Goal: Entertainment & Leisure: Consume media (video, audio)

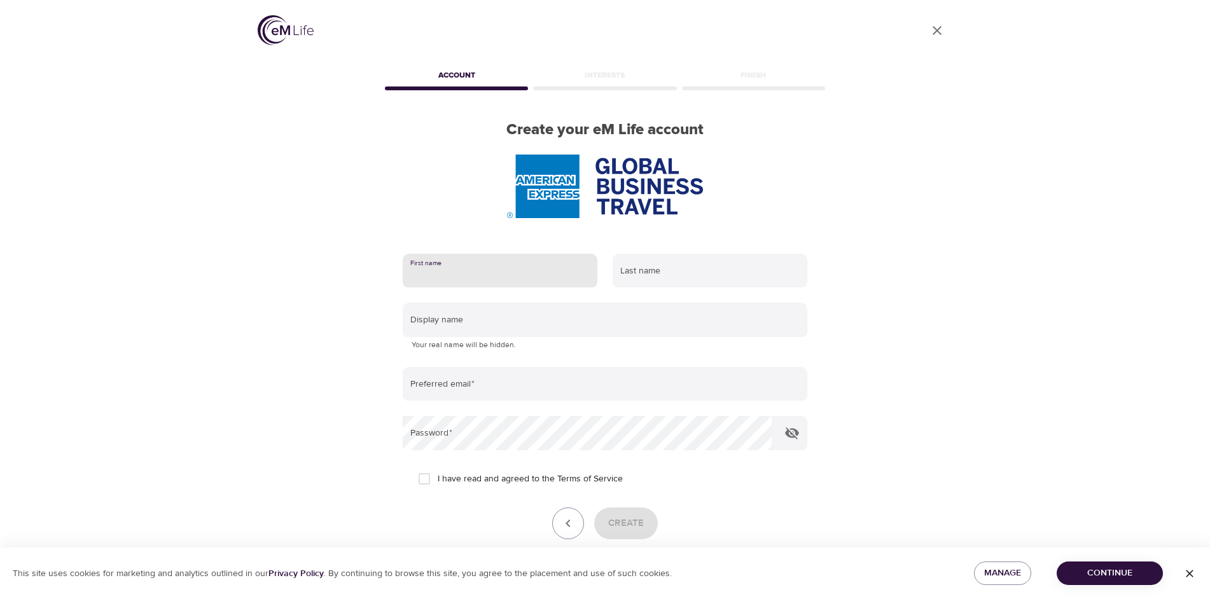
click at [419, 276] on input "text" at bounding box center [500, 271] width 195 height 34
type input "[PERSON_NAME]"
click at [641, 272] on input "text" at bounding box center [709, 271] width 195 height 34
type input "Campagnano"
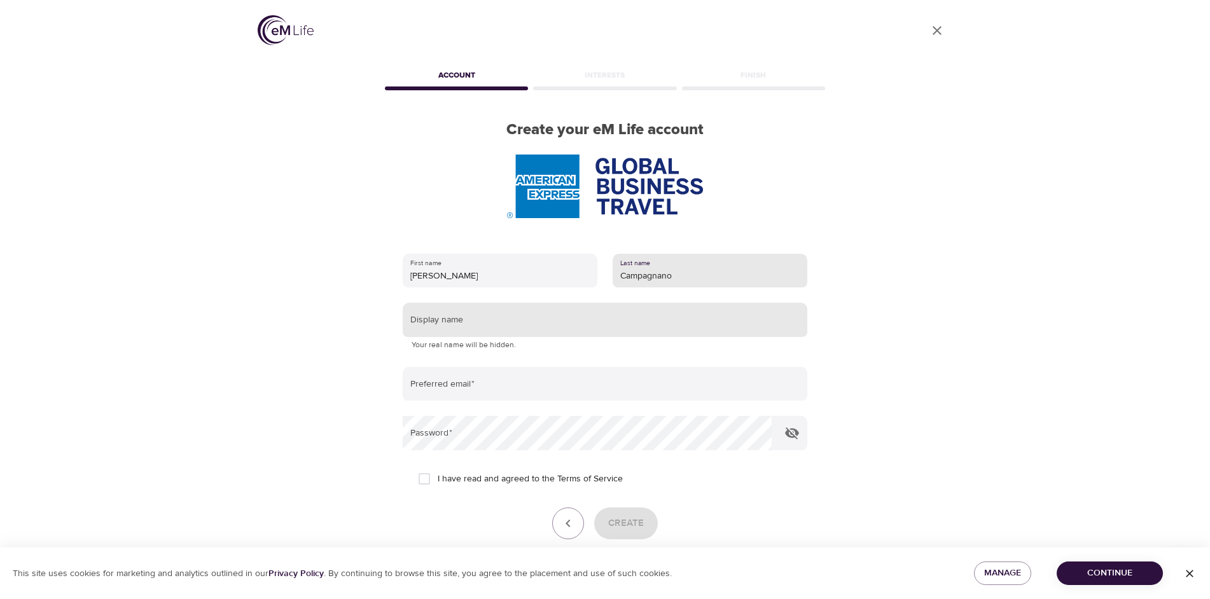
click at [476, 324] on input "text" at bounding box center [605, 320] width 404 height 34
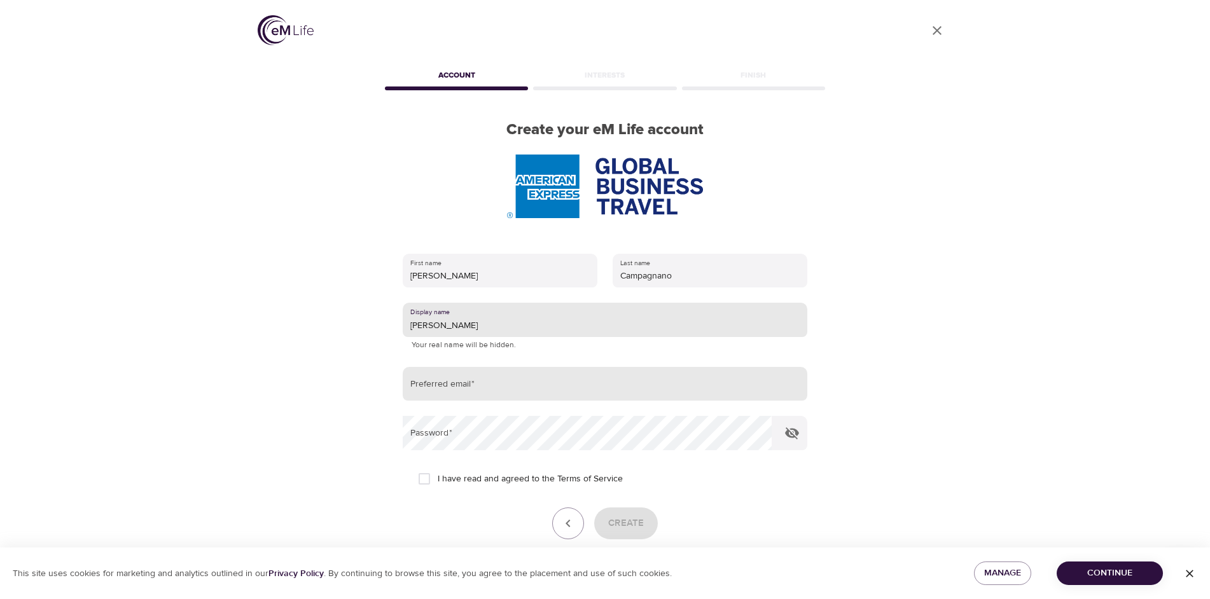
type input "[PERSON_NAME]"
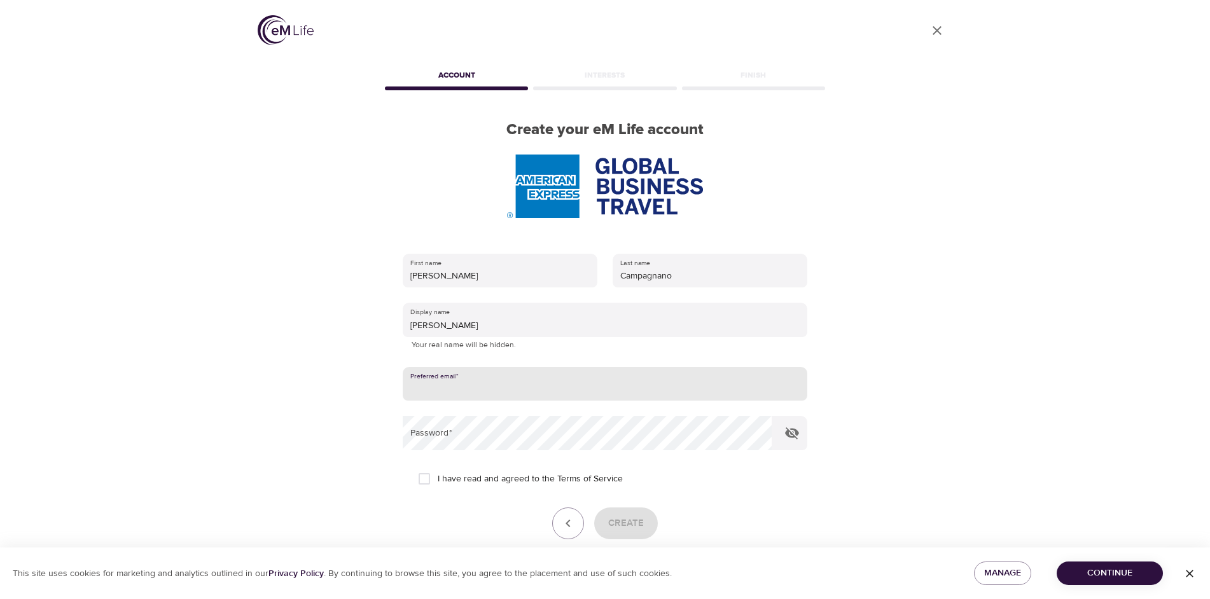
click at [476, 388] on input "email" at bounding box center [605, 384] width 404 height 34
type input "[PERSON_NAME][EMAIL_ADDRESS][PERSON_NAME][DOMAIN_NAME]"
click at [793, 435] on icon "button" at bounding box center [792, 433] width 14 height 12
click at [423, 480] on input "I have read and agreed to the Terms of Service" at bounding box center [424, 479] width 27 height 27
checkbox input "true"
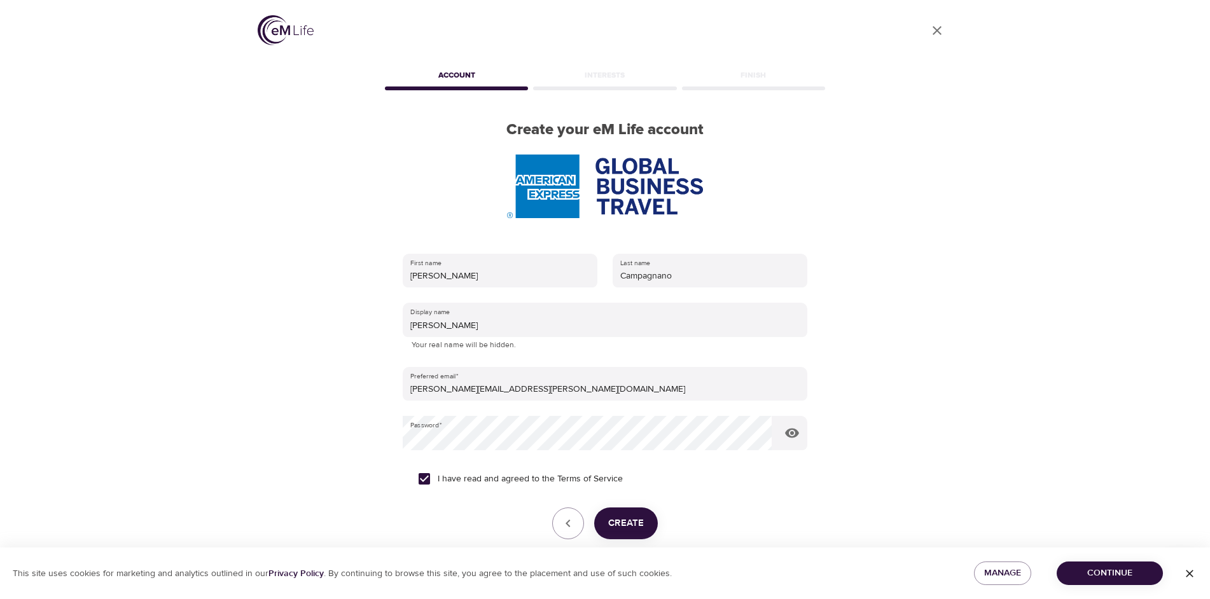
click at [620, 520] on span "Create" at bounding box center [626, 523] width 36 height 17
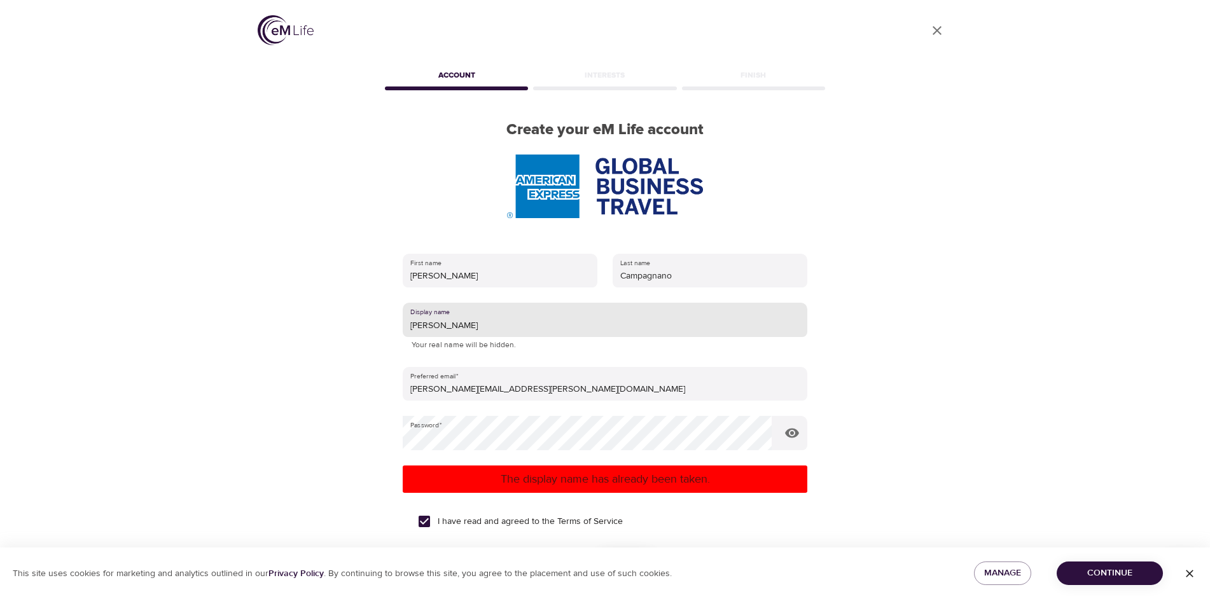
click at [450, 331] on input "Jodie" at bounding box center [605, 320] width 404 height 34
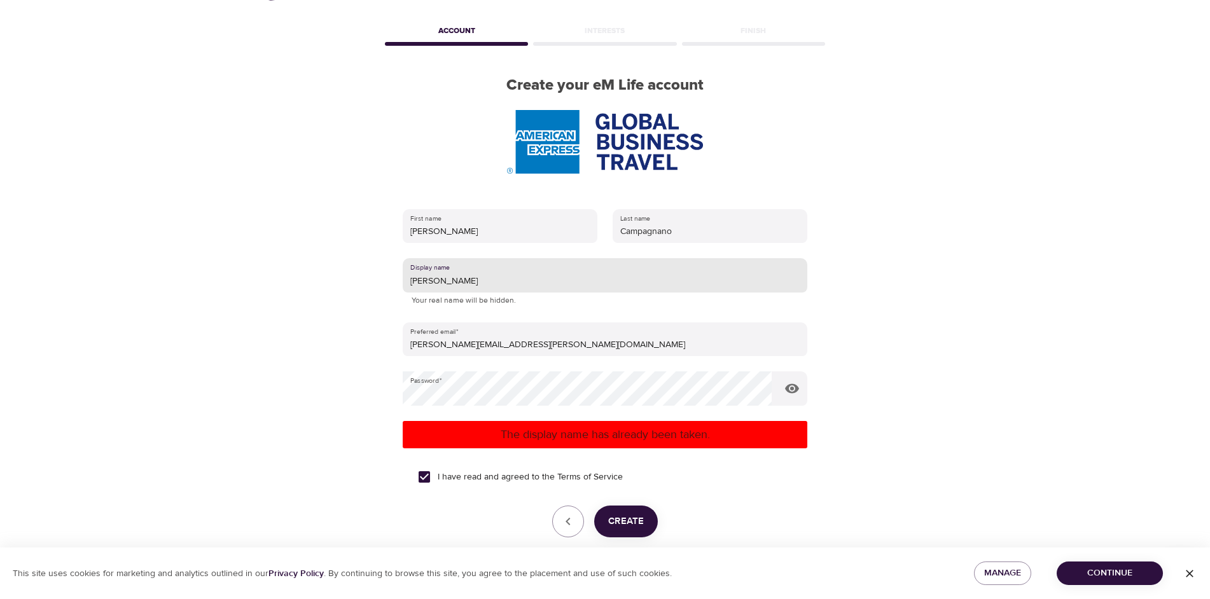
scroll to position [104, 0]
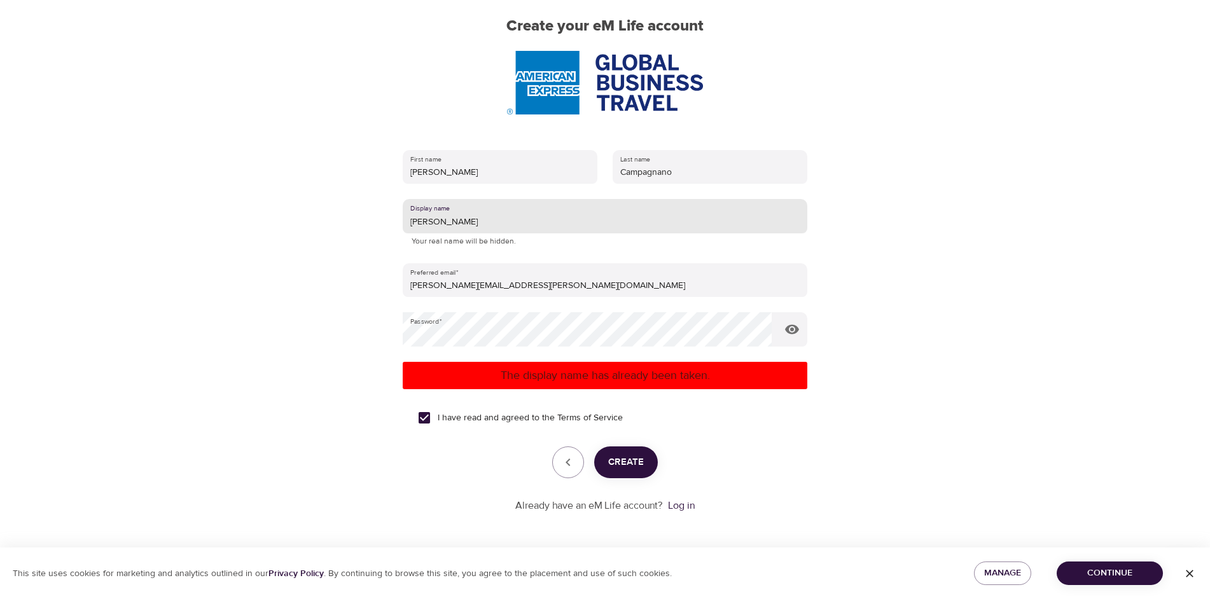
type input "Jodie C"
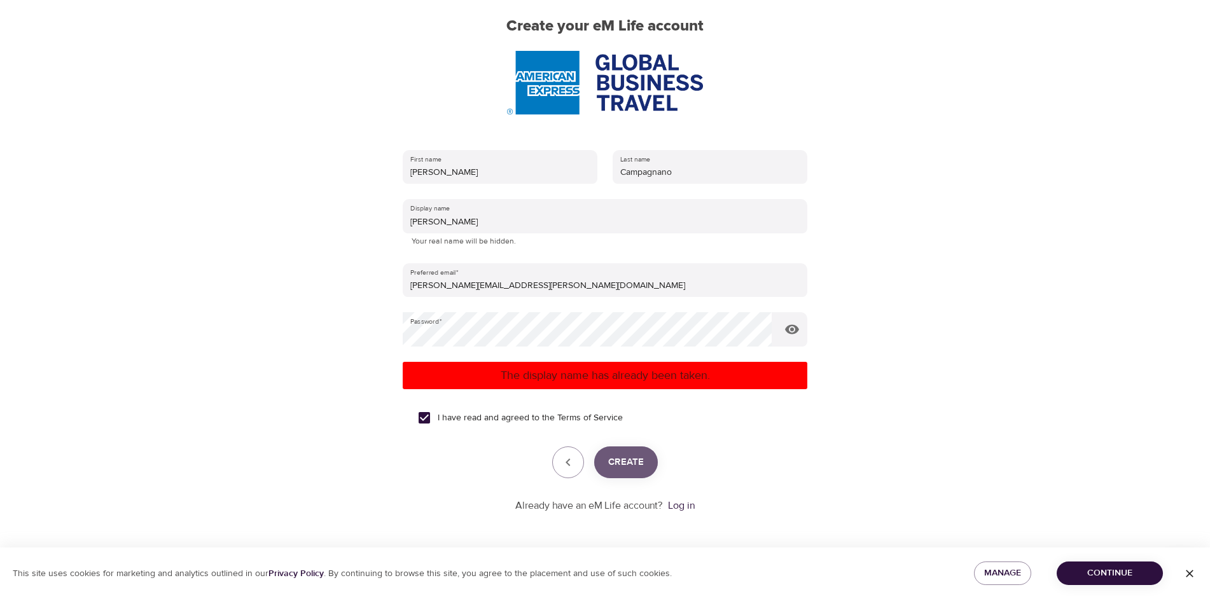
click at [625, 464] on span "Create" at bounding box center [626, 462] width 36 height 17
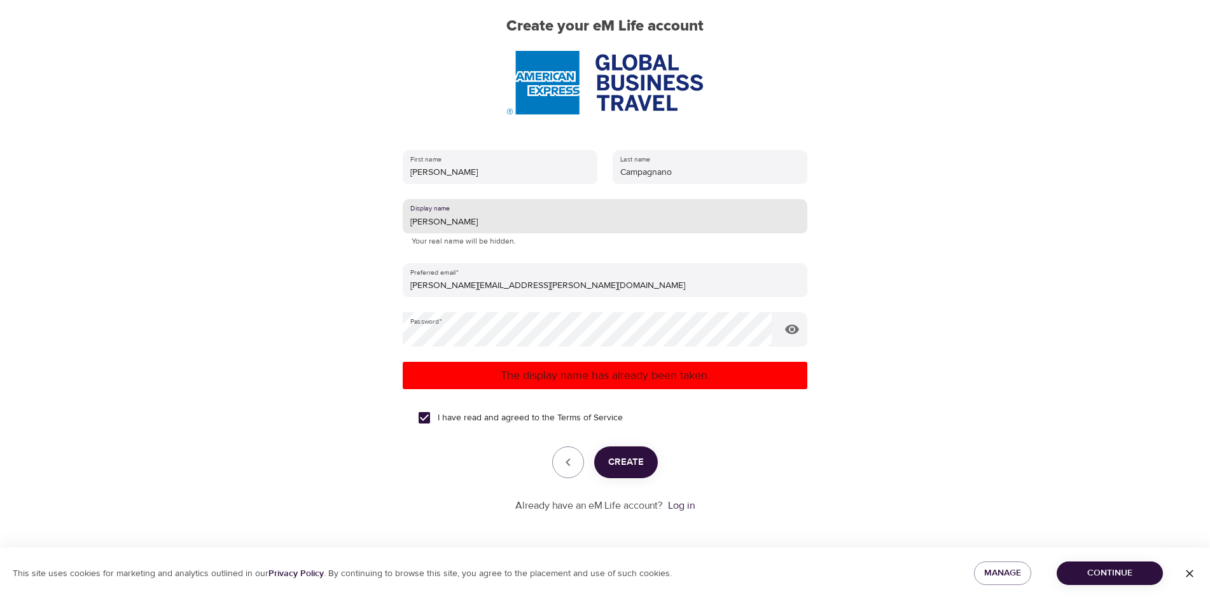
drag, startPoint x: 444, startPoint y: 220, endPoint x: 343, endPoint y: 246, distance: 104.4
click at [350, 244] on div "User Profile Account Interests Finish Create your eM Life account First name Jo…" at bounding box center [604, 195] width 725 height 599
type input "[PERSON_NAME]"
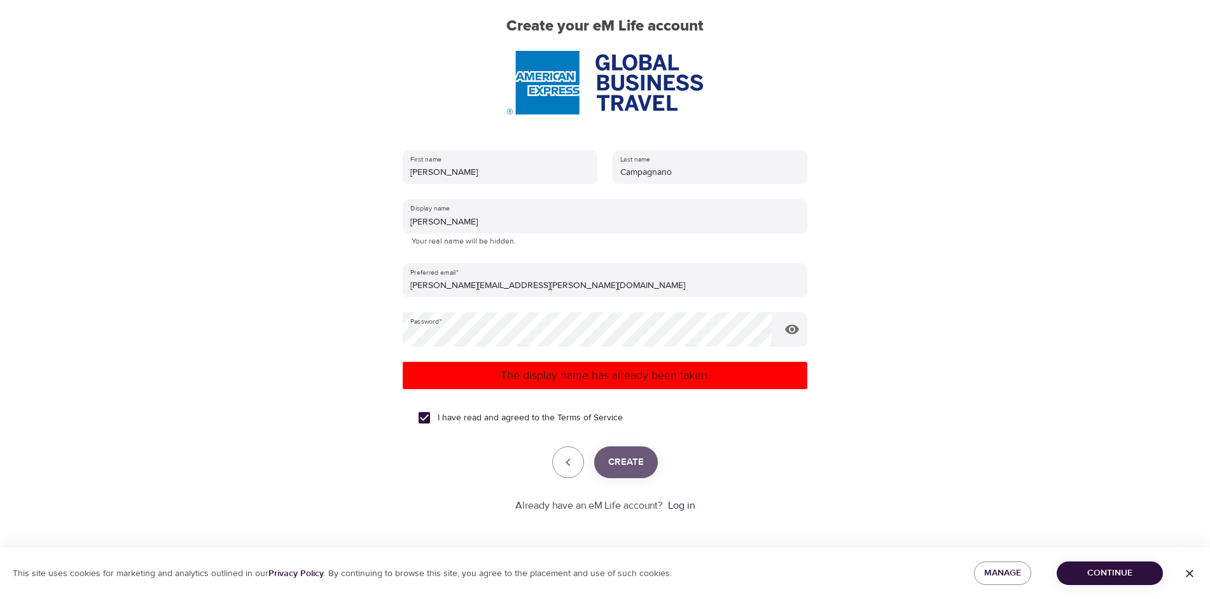
click at [634, 454] on span "Create" at bounding box center [626, 462] width 36 height 17
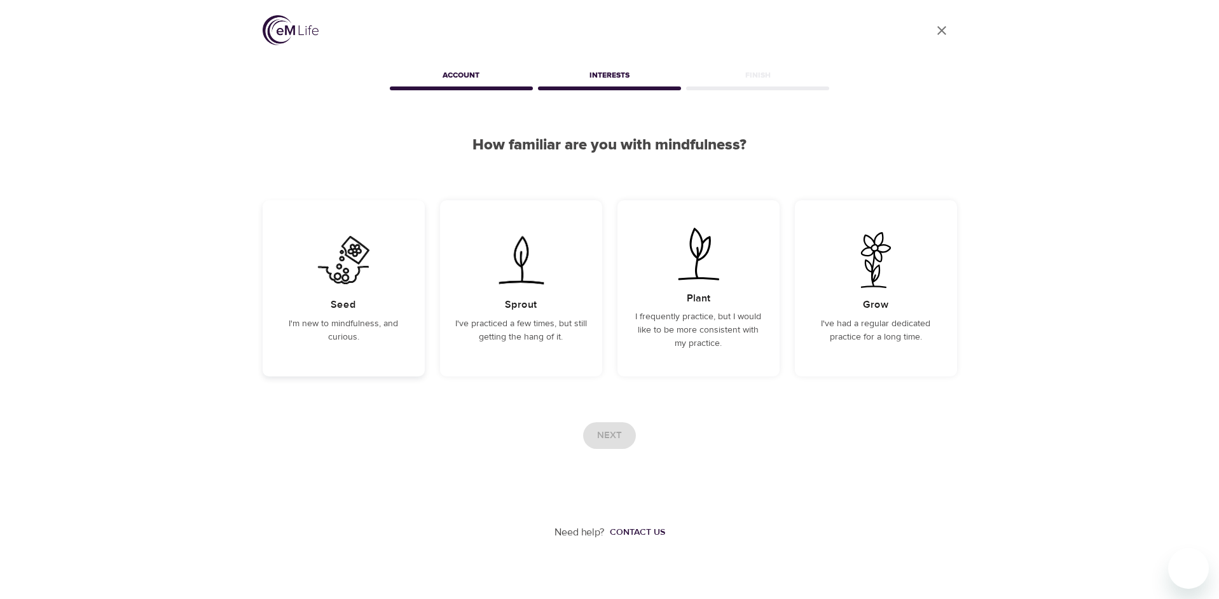
click at [342, 289] on div "Seed I'm new to mindfulness, and curious." at bounding box center [344, 288] width 162 height 176
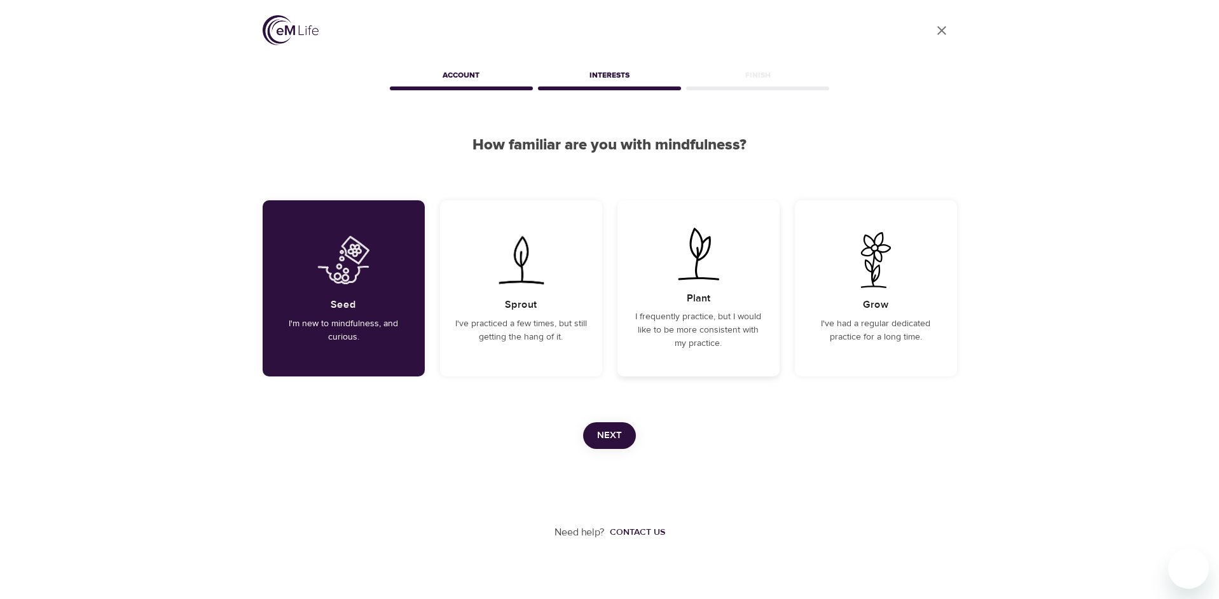
click at [703, 290] on div "Plant I frequently practice, but I would like to be more consistent with my pra…" at bounding box center [699, 288] width 162 height 176
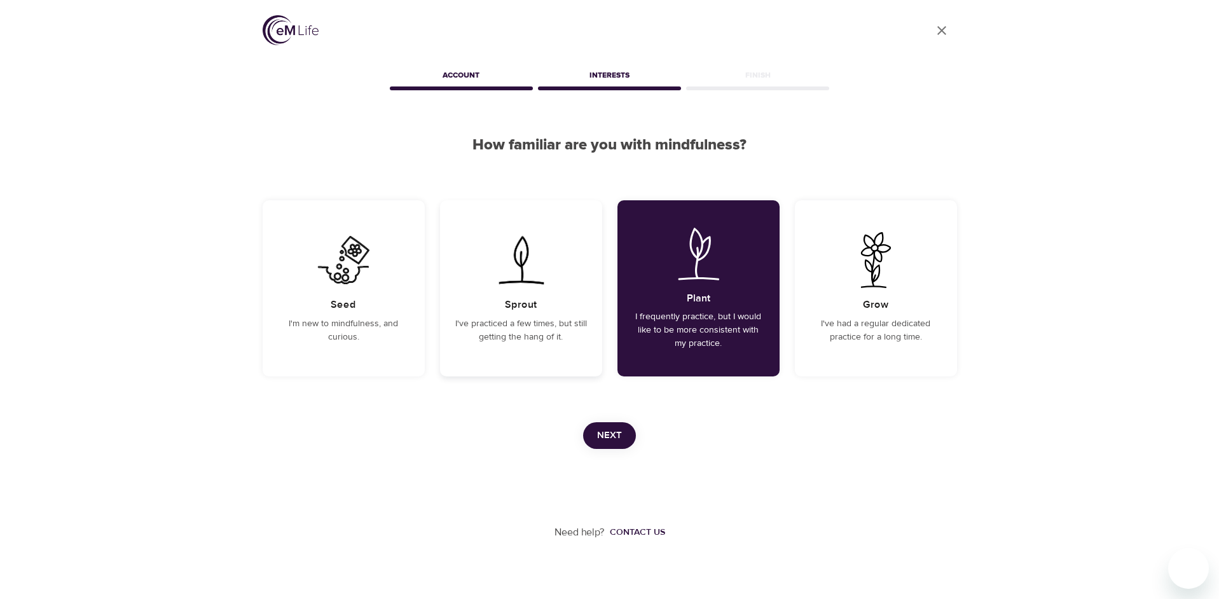
click at [503, 291] on div "Sprout I've practiced a few times, but still getting the hang of it." at bounding box center [521, 288] width 162 height 176
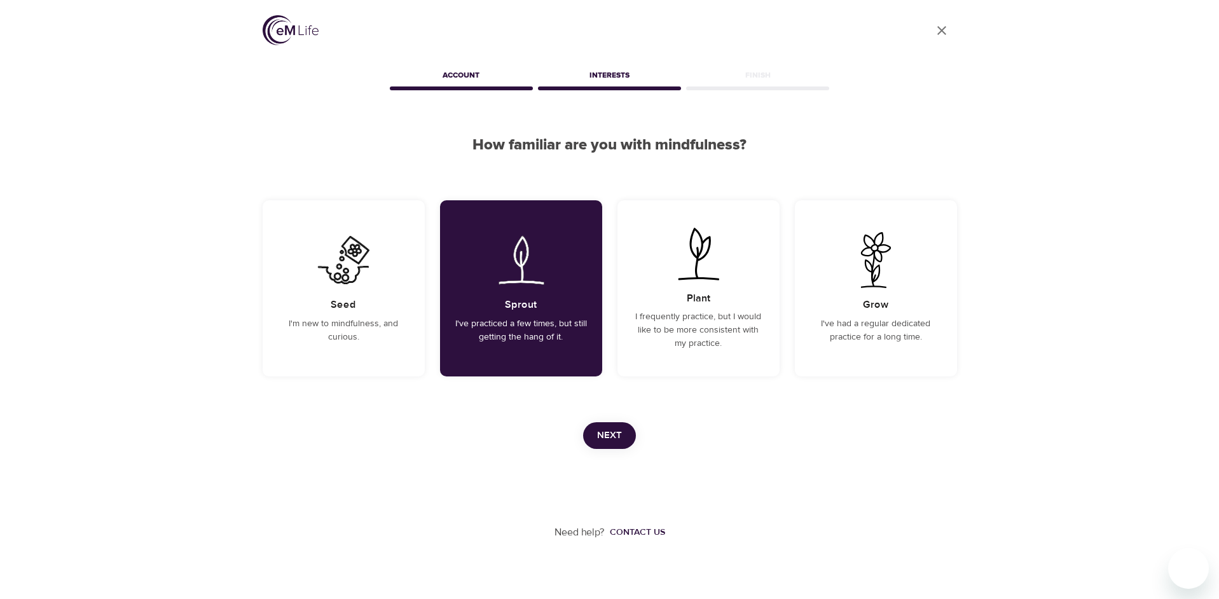
click at [597, 429] on span "Next" at bounding box center [609, 435] width 25 height 17
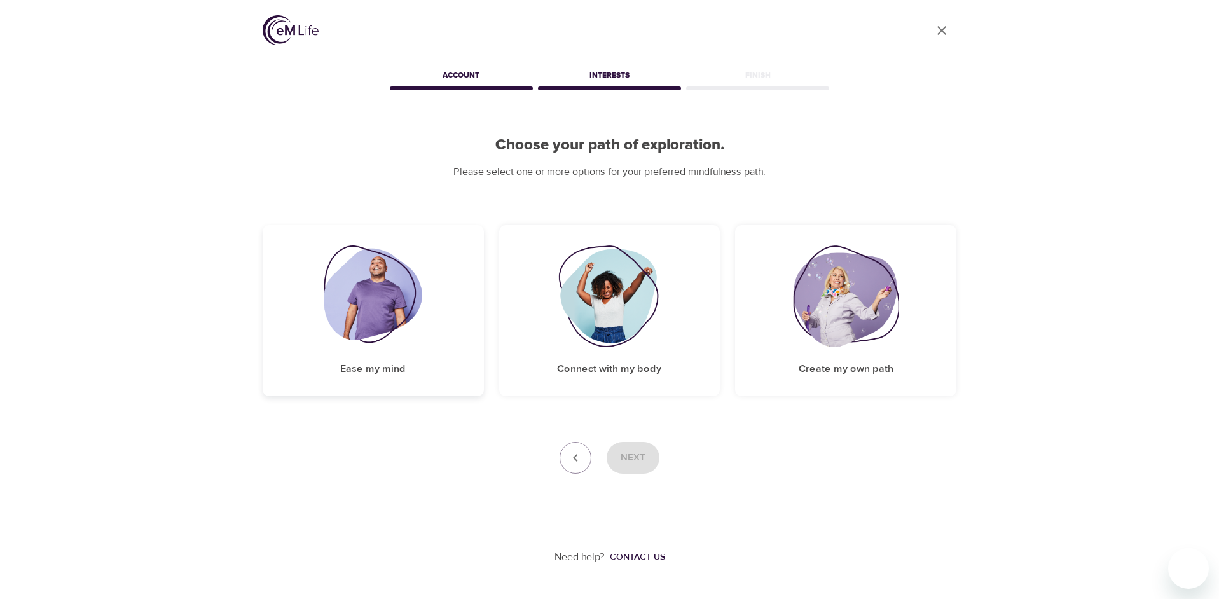
click at [384, 301] on img at bounding box center [373, 296] width 99 height 102
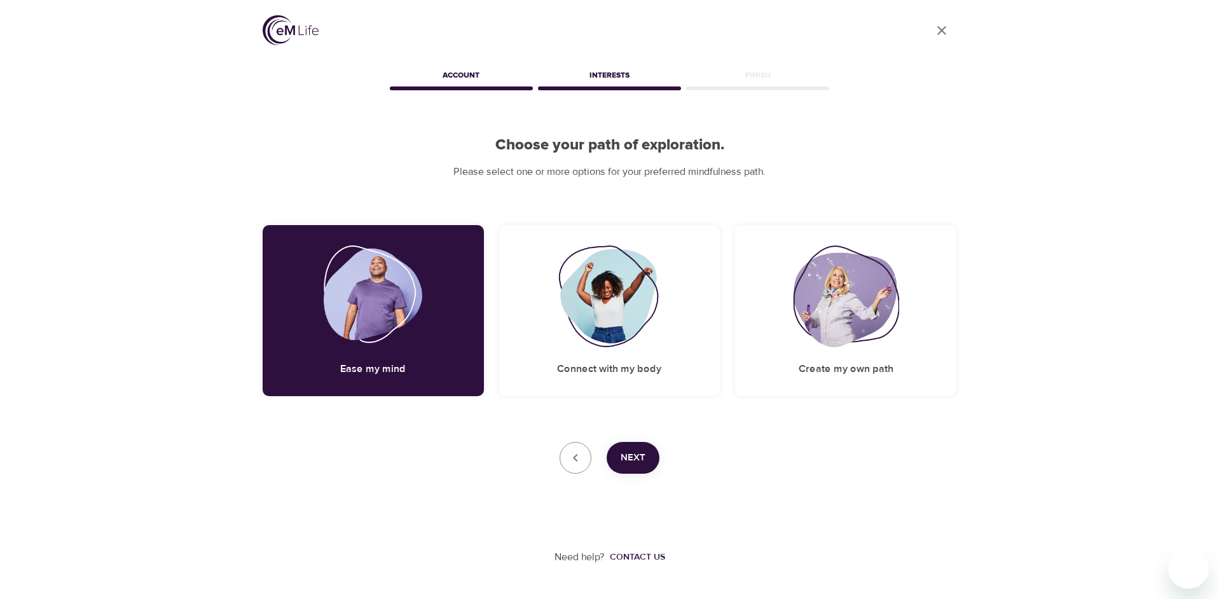
click at [625, 453] on span "Next" at bounding box center [633, 458] width 25 height 17
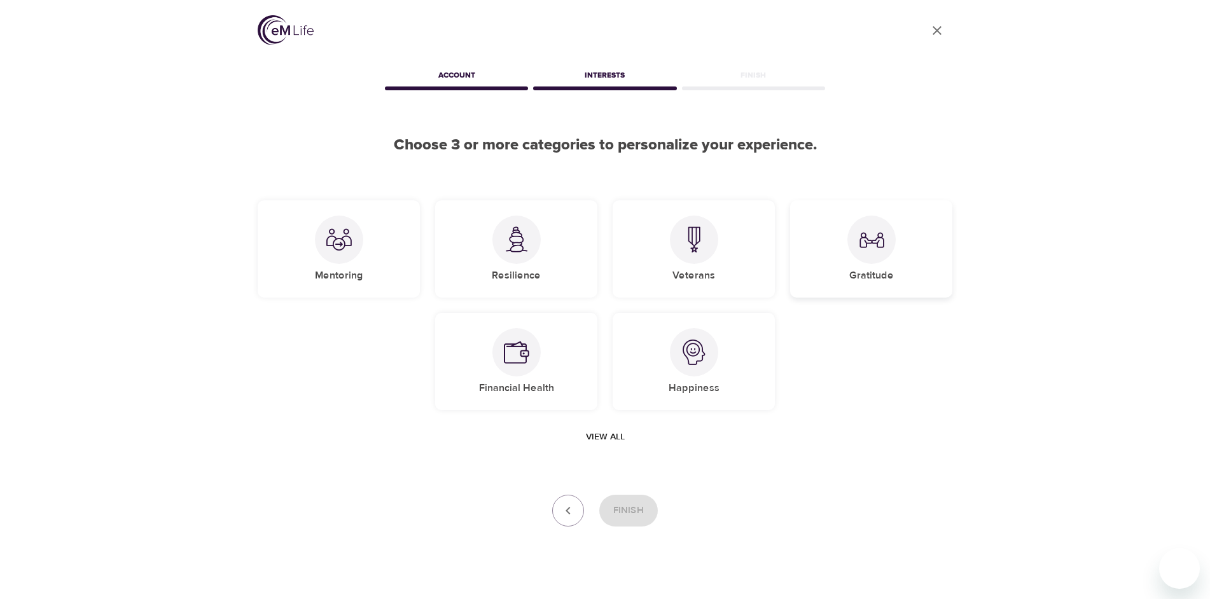
click at [868, 251] on img at bounding box center [871, 239] width 25 height 25
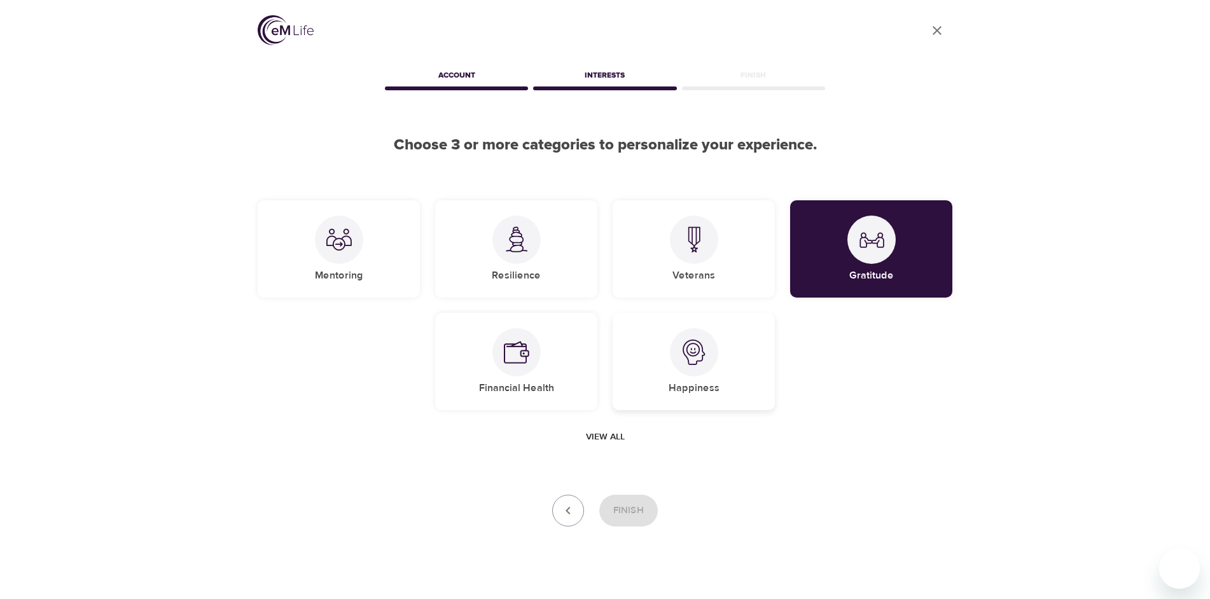
click at [713, 360] on div at bounding box center [694, 352] width 48 height 48
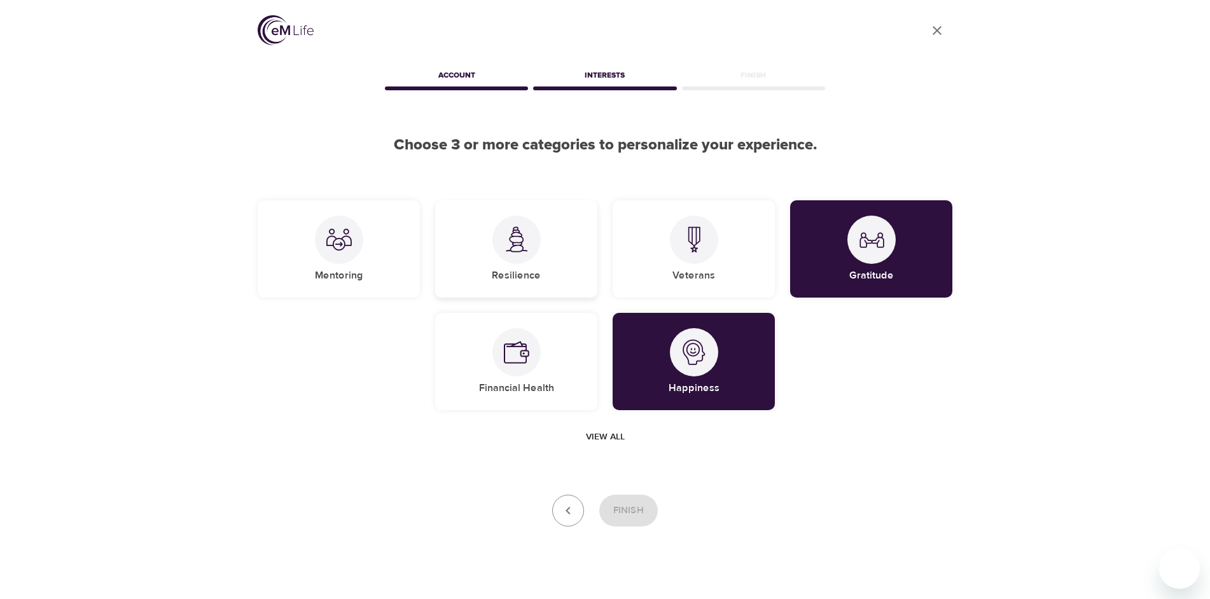
click at [525, 244] on img at bounding box center [516, 239] width 25 height 26
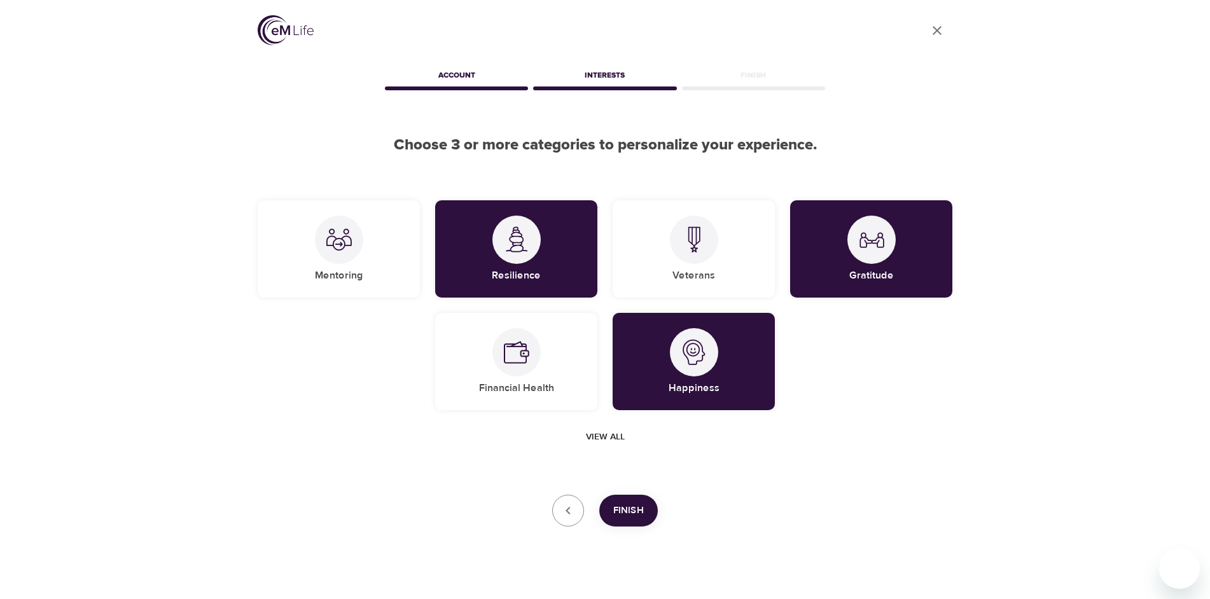
click at [625, 511] on span "Finish" at bounding box center [628, 510] width 31 height 17
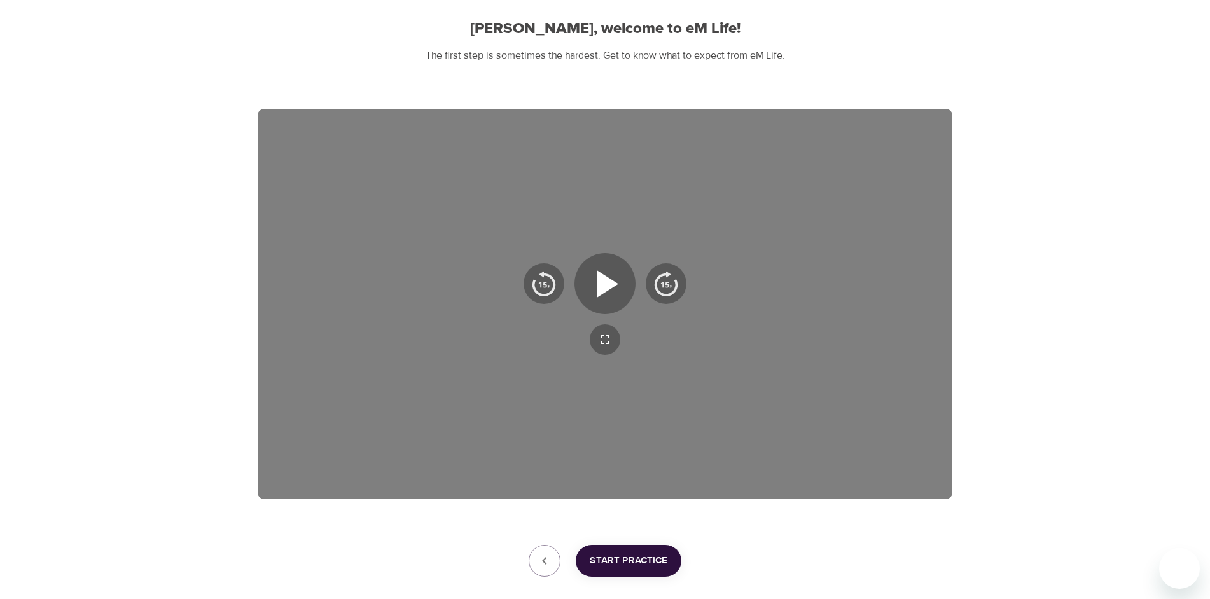
scroll to position [127, 0]
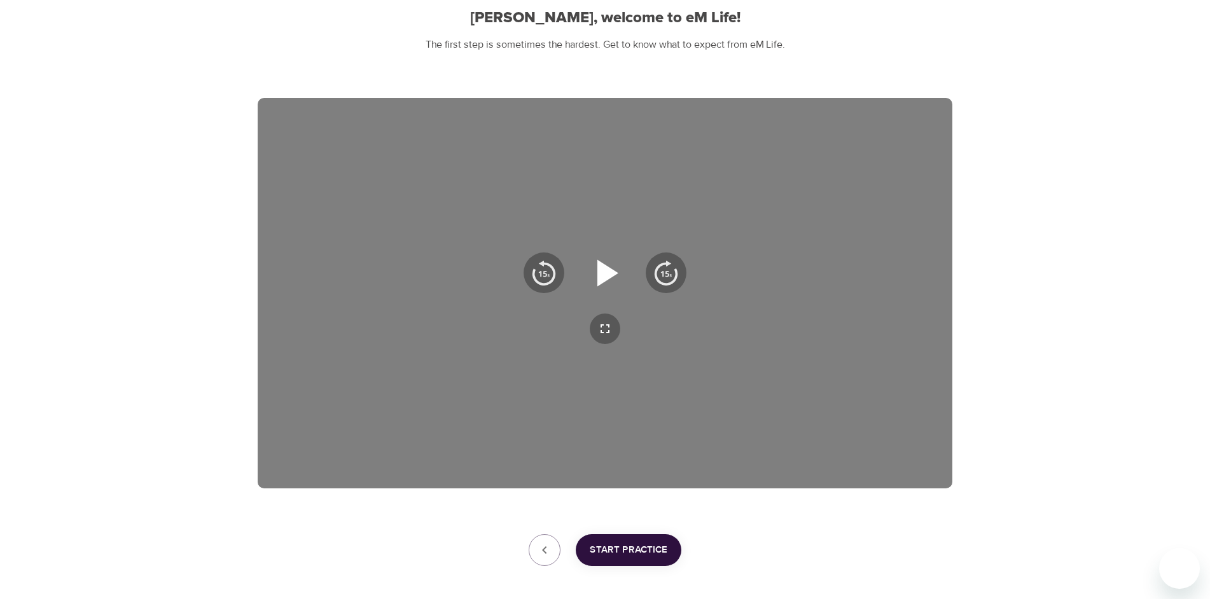
click at [604, 270] on icon "button" at bounding box center [607, 272] width 21 height 27
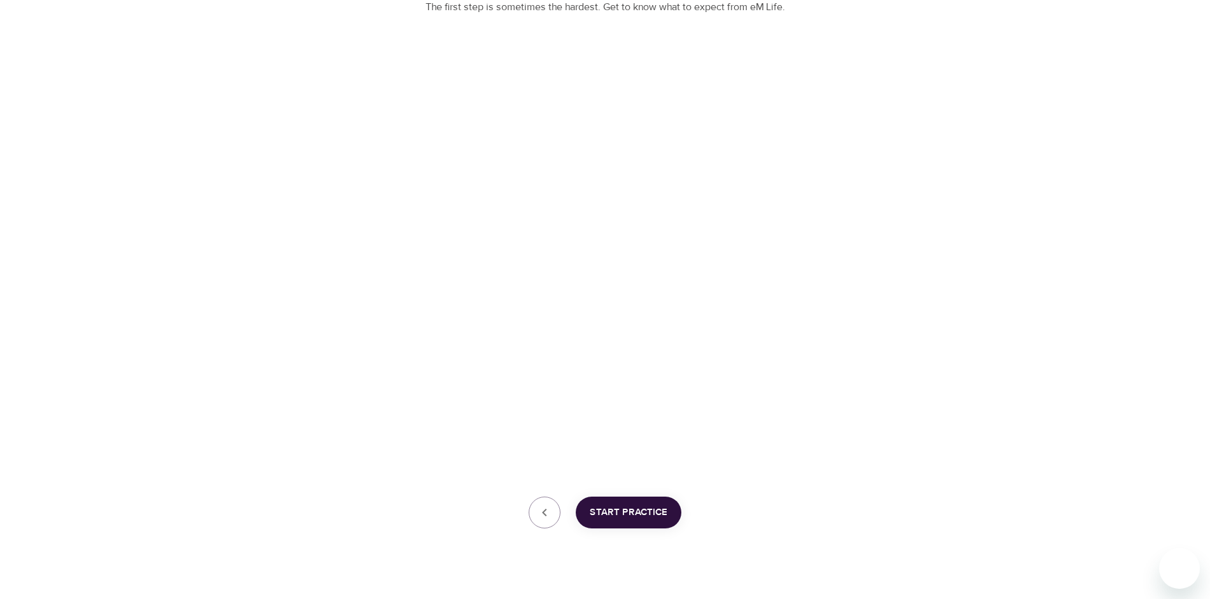
scroll to position [185, 0]
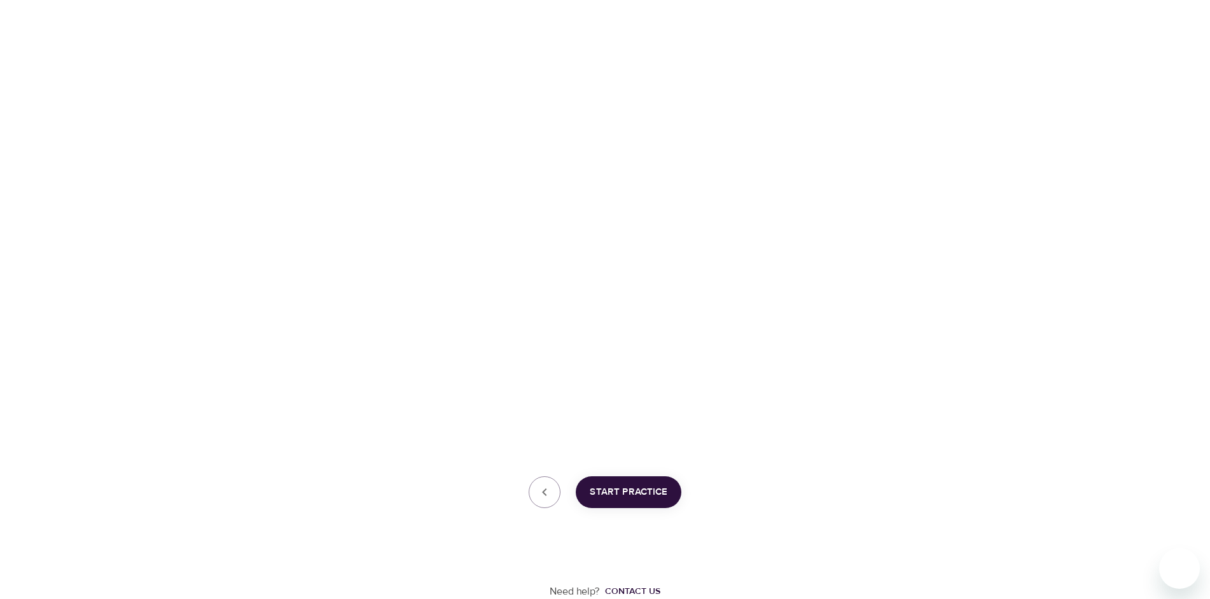
click at [629, 495] on span "Start Practice" at bounding box center [629, 492] width 78 height 17
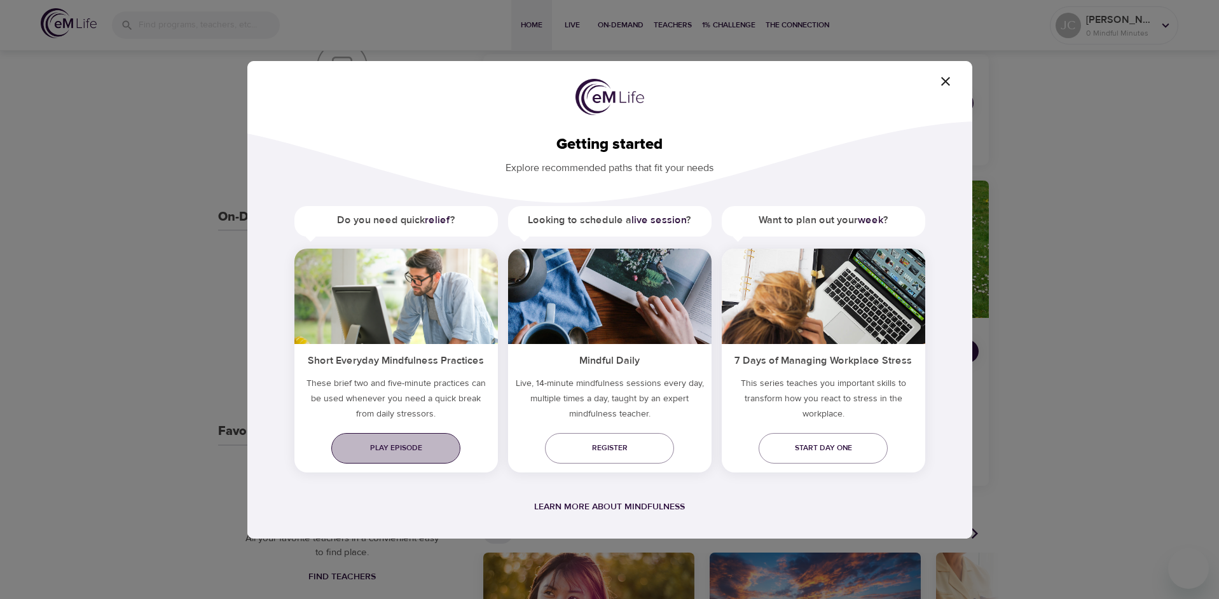
click at [388, 445] on span "Play episode" at bounding box center [396, 447] width 109 height 13
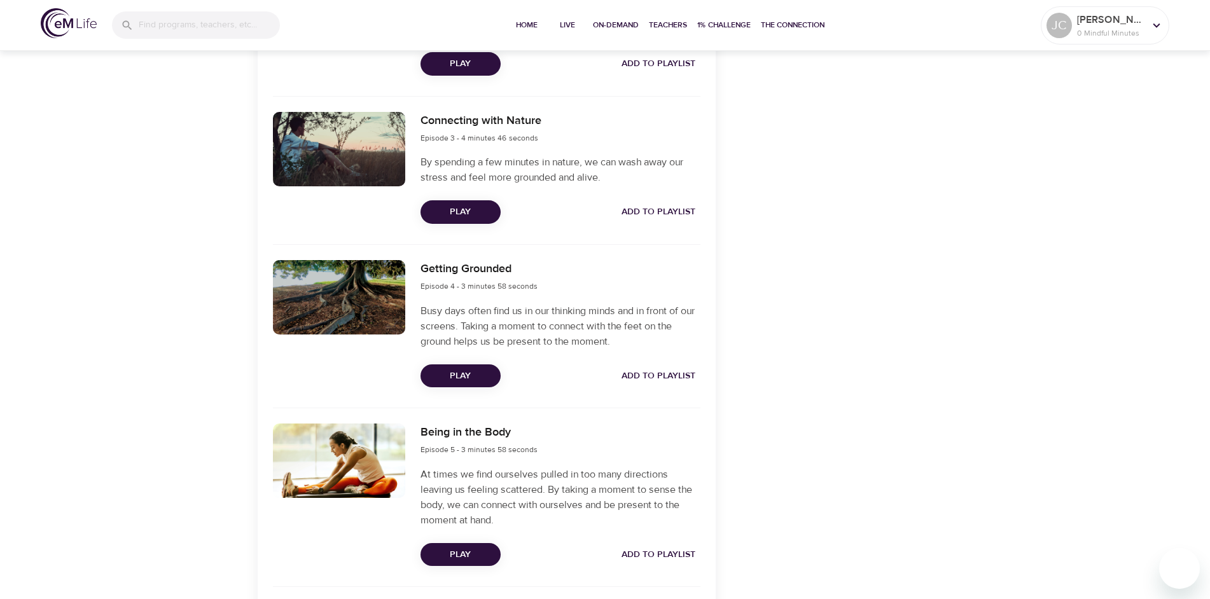
scroll to position [763, 0]
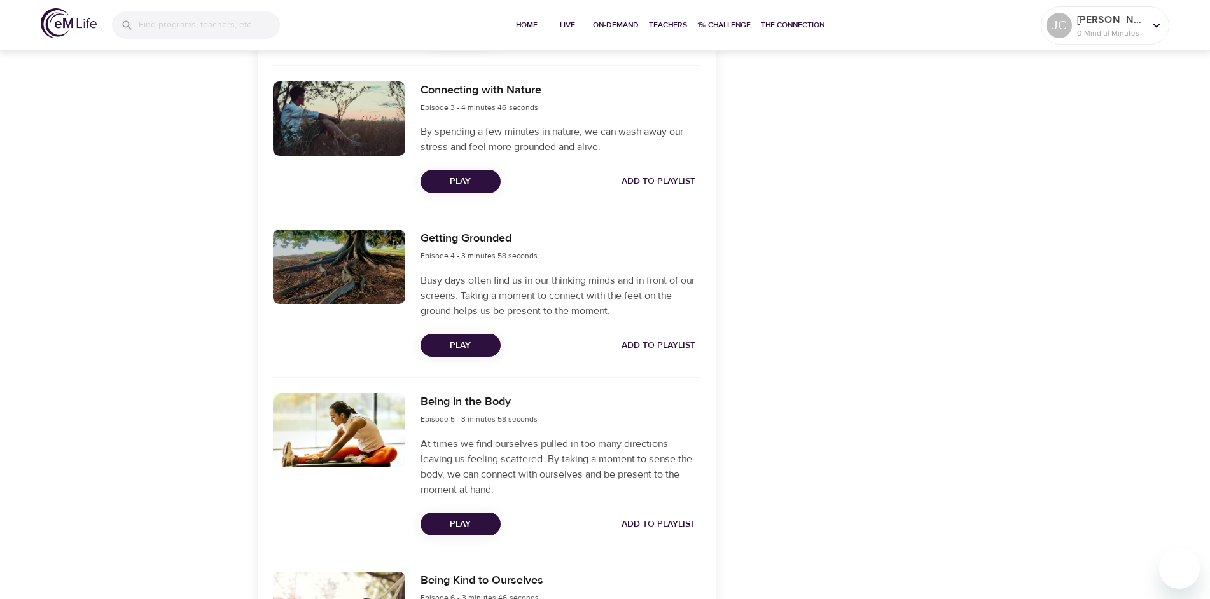
click at [460, 349] on span "Play" at bounding box center [461, 346] width 60 height 16
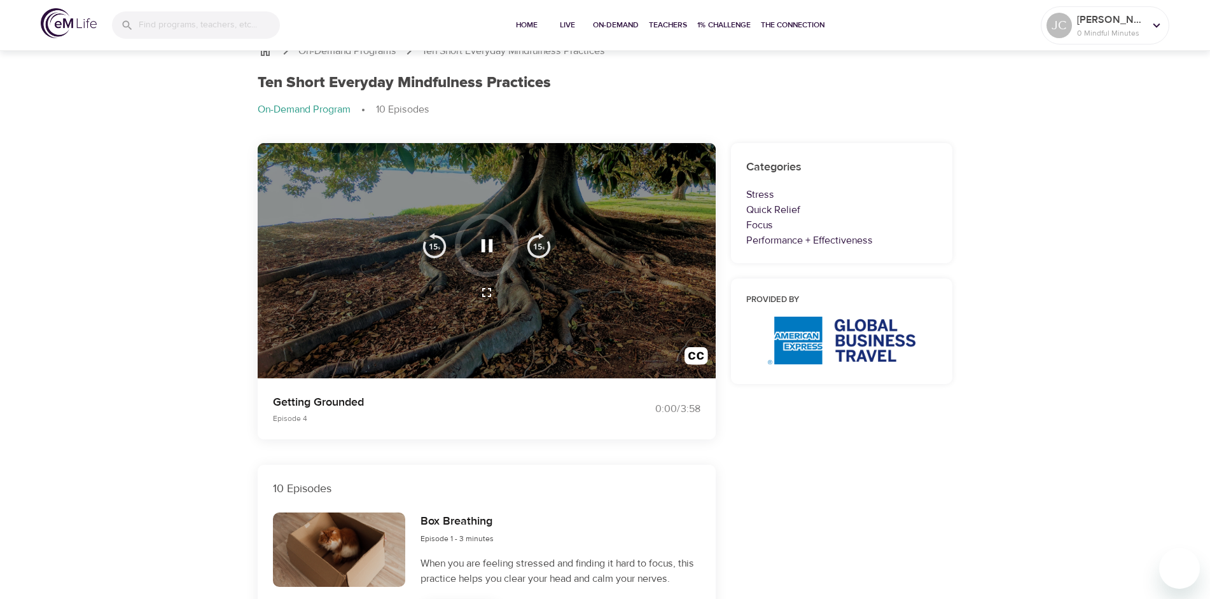
scroll to position [0, 0]
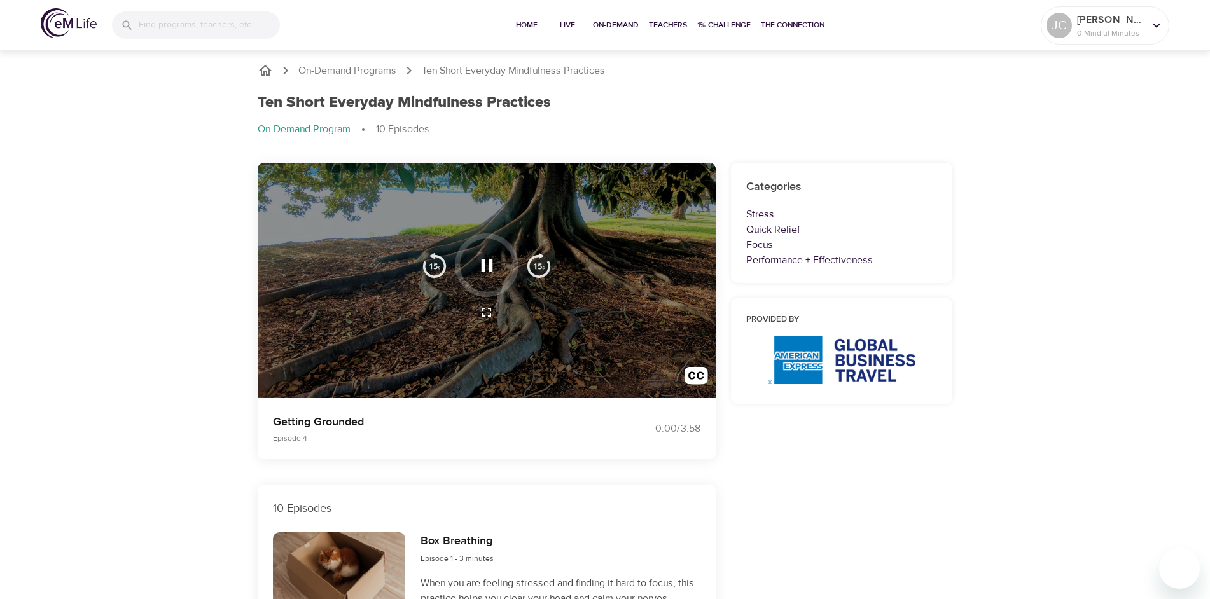
click at [481, 266] on icon "button" at bounding box center [487, 265] width 22 height 22
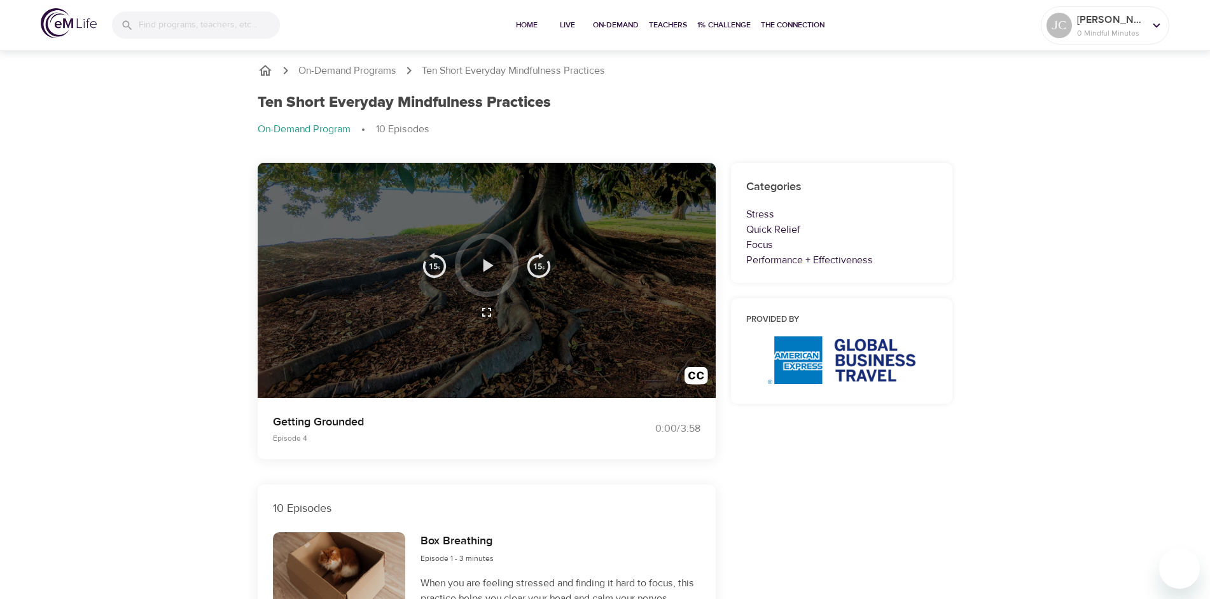
click at [487, 259] on icon "button" at bounding box center [487, 265] width 22 height 22
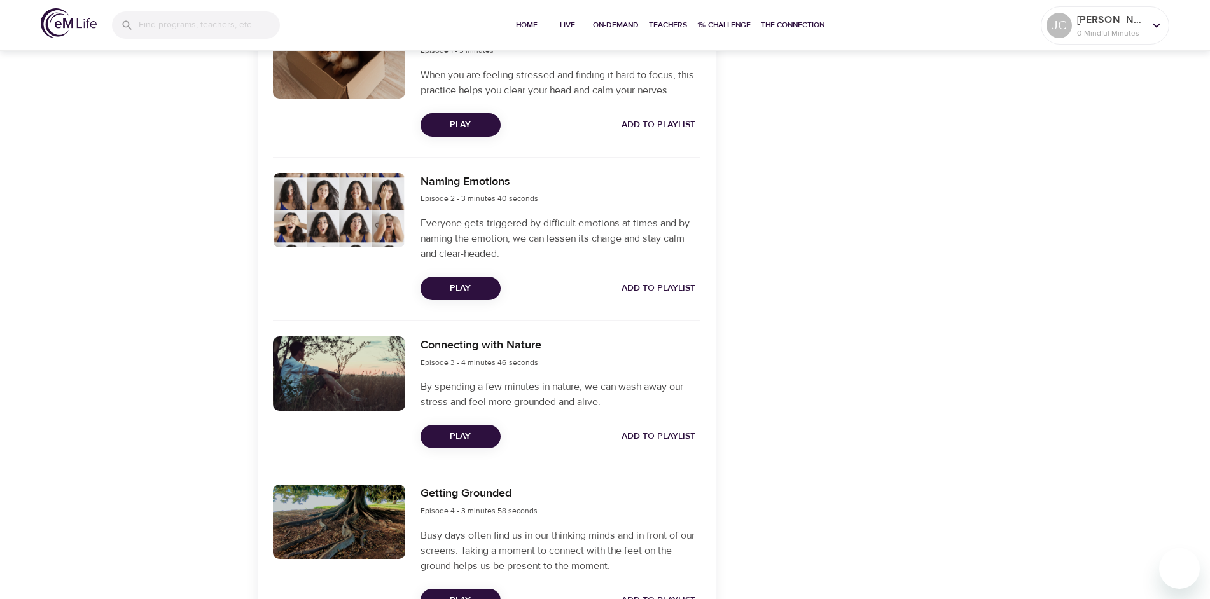
scroll to position [509, 0]
click at [460, 289] on span "Play" at bounding box center [461, 288] width 60 height 16
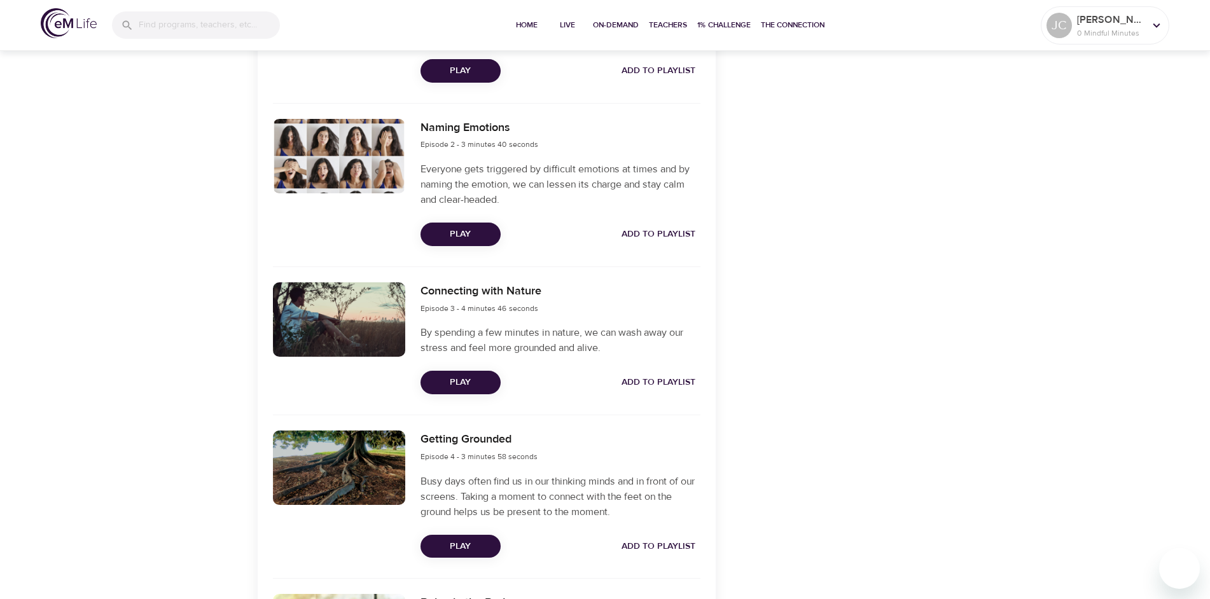
scroll to position [572, 0]
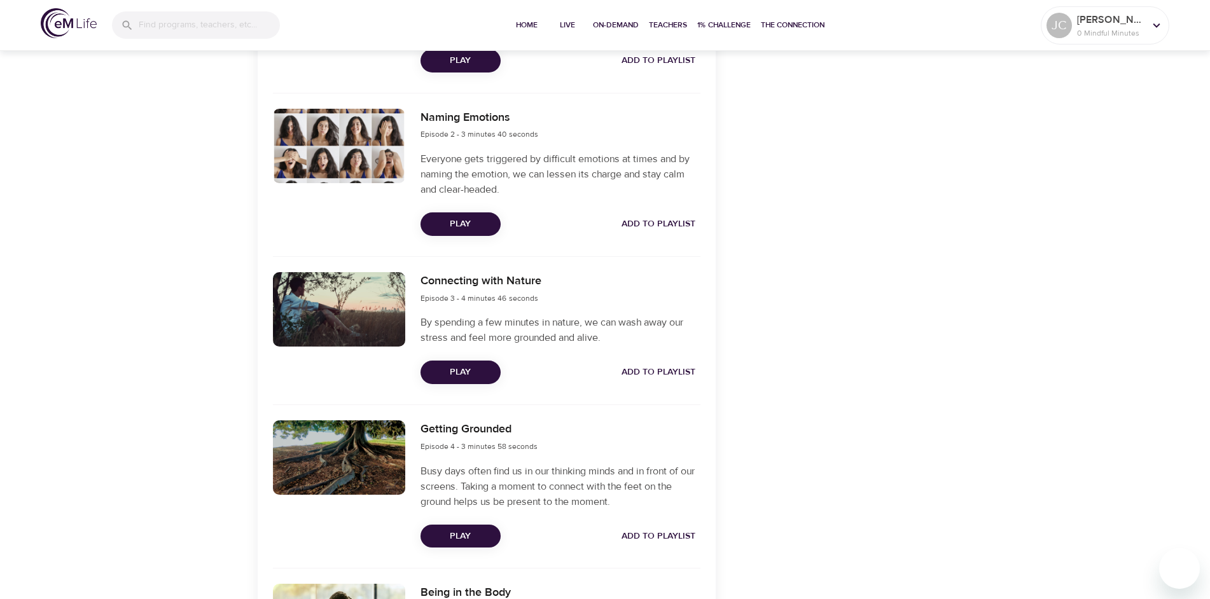
click at [450, 376] on span "Play" at bounding box center [461, 372] width 60 height 16
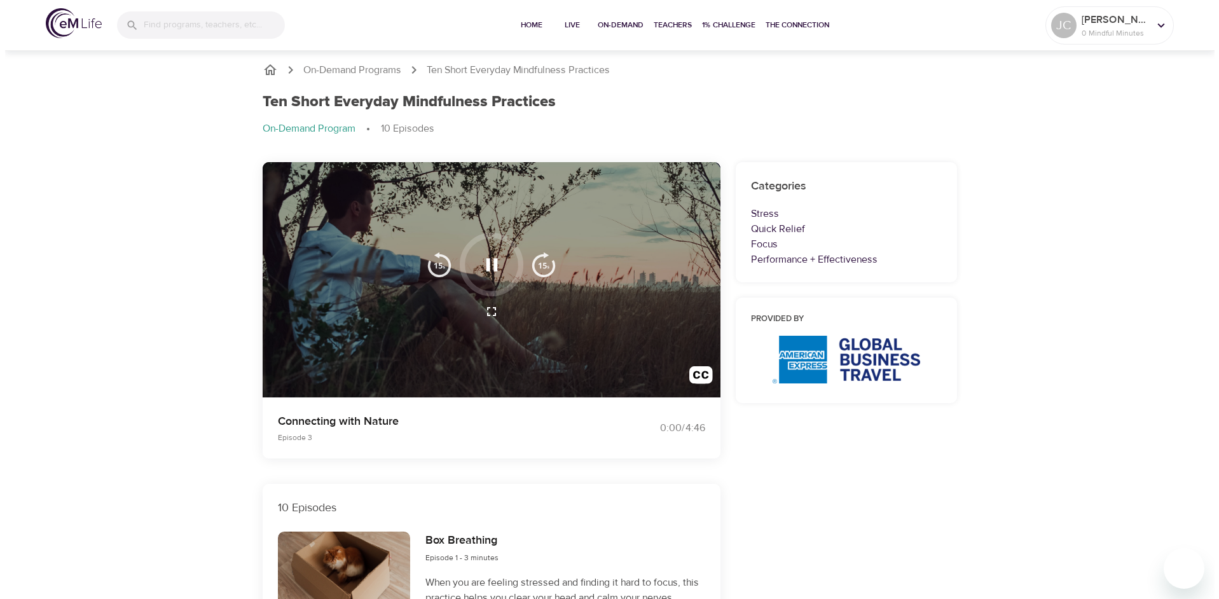
scroll to position [0, 0]
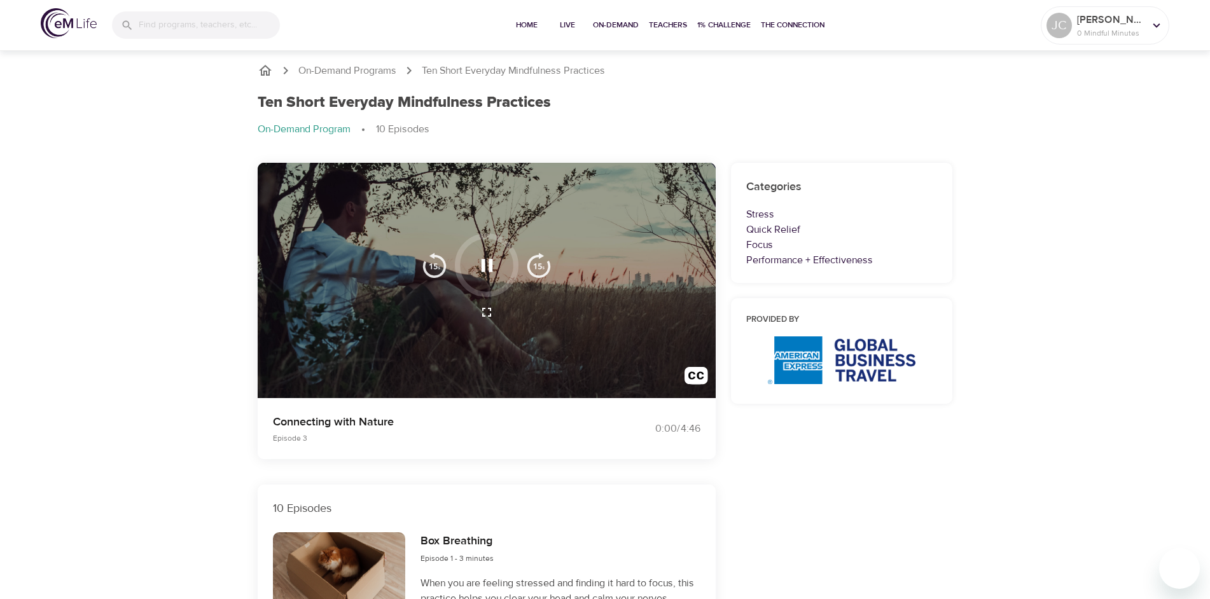
click at [484, 260] on icon "button" at bounding box center [486, 265] width 11 height 13
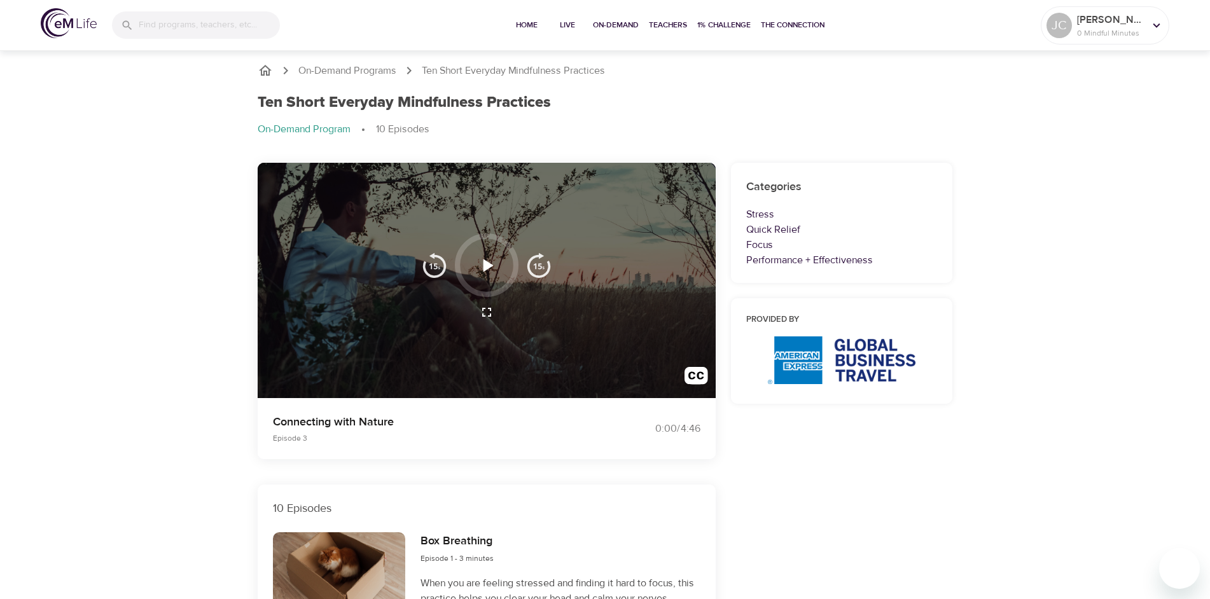
click at [484, 260] on icon "button" at bounding box center [488, 265] width 10 height 13
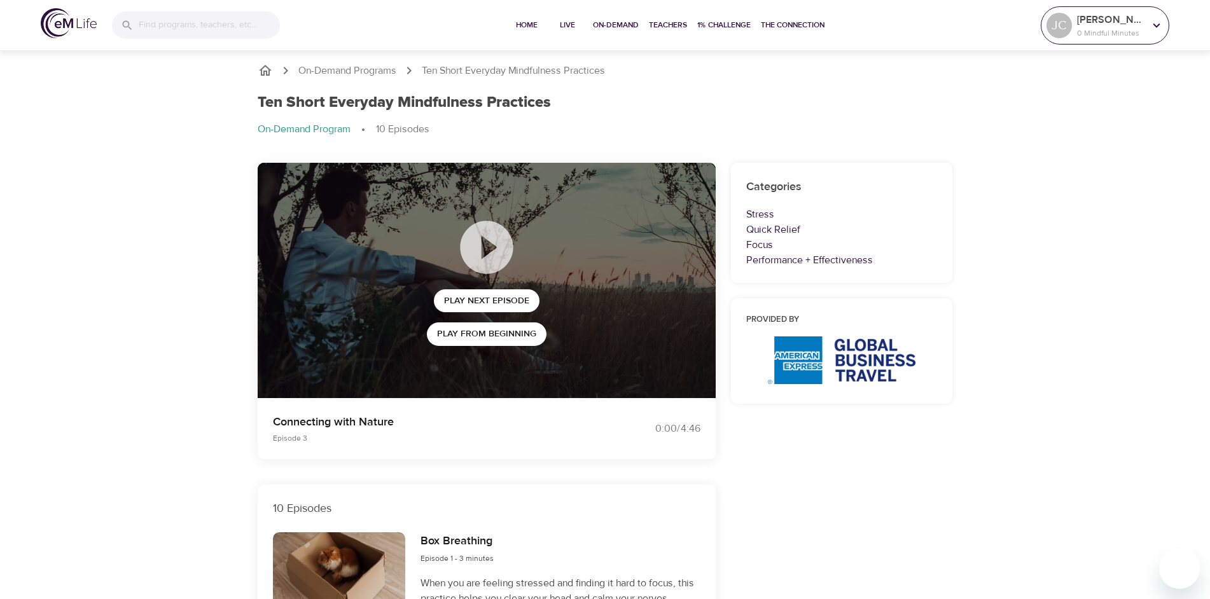
click at [1126, 17] on p "[PERSON_NAME]" at bounding box center [1110, 19] width 67 height 15
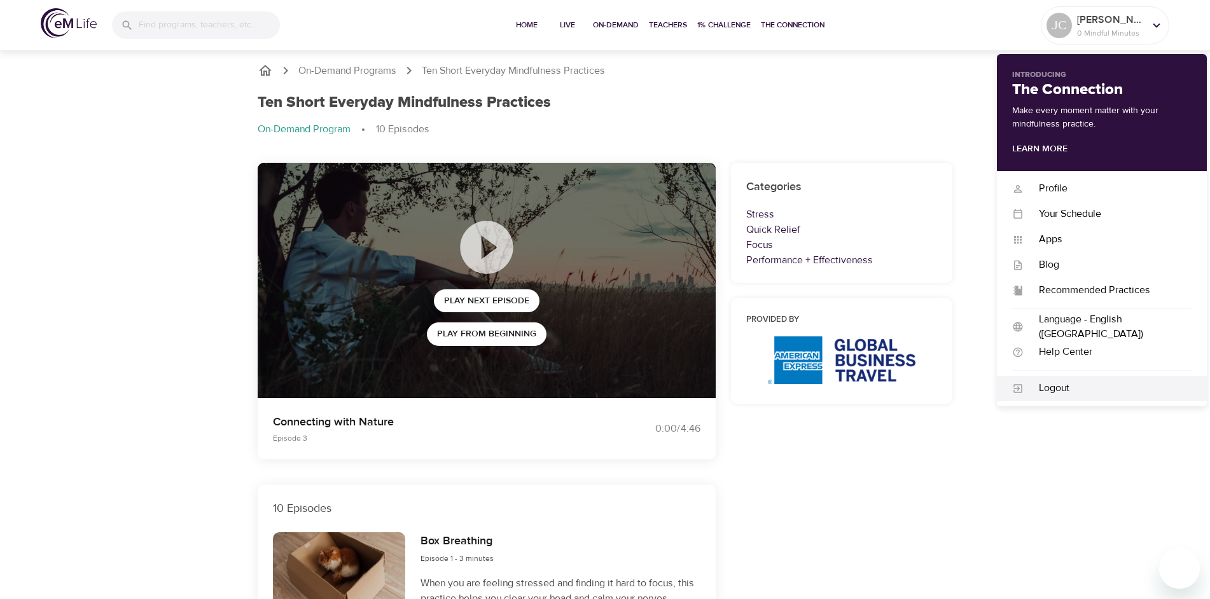
click at [1066, 390] on div "Logout" at bounding box center [1107, 388] width 168 height 15
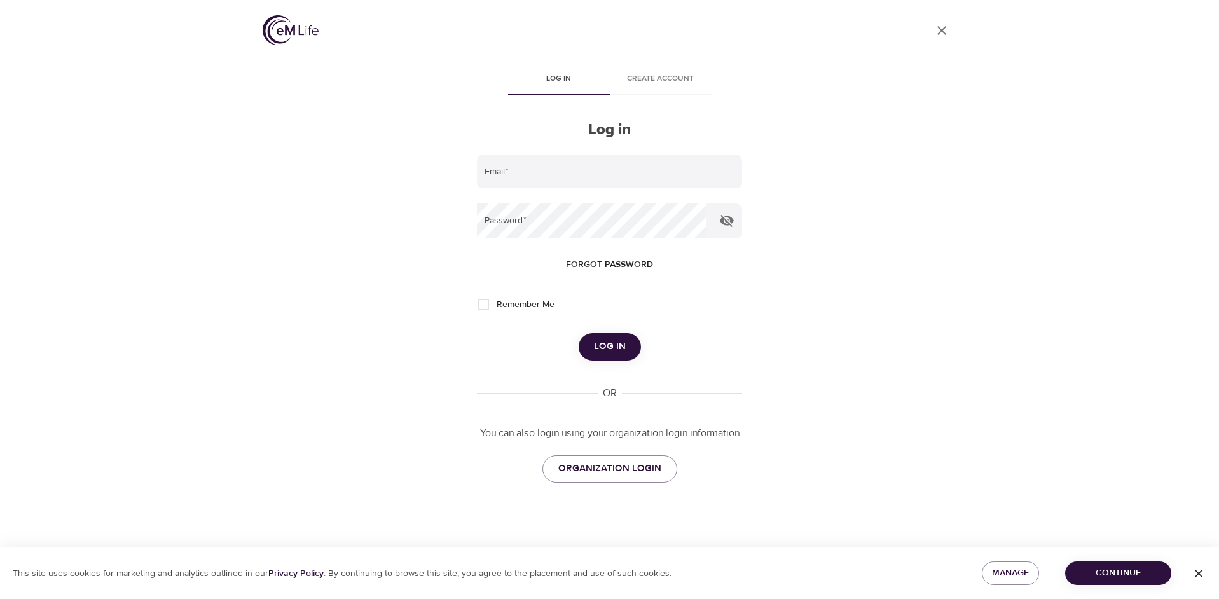
type input "[PERSON_NAME][EMAIL_ADDRESS][PERSON_NAME][DOMAIN_NAME]"
